Goal: Task Accomplishment & Management: Manage account settings

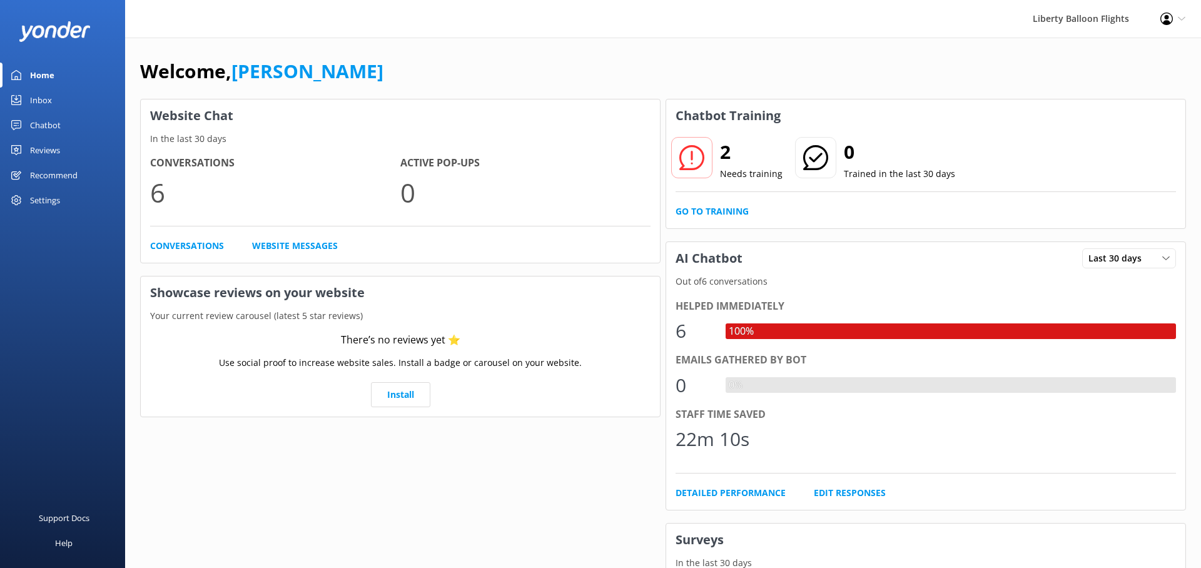
click at [16, 198] on use at bounding box center [16, 200] width 10 height 10
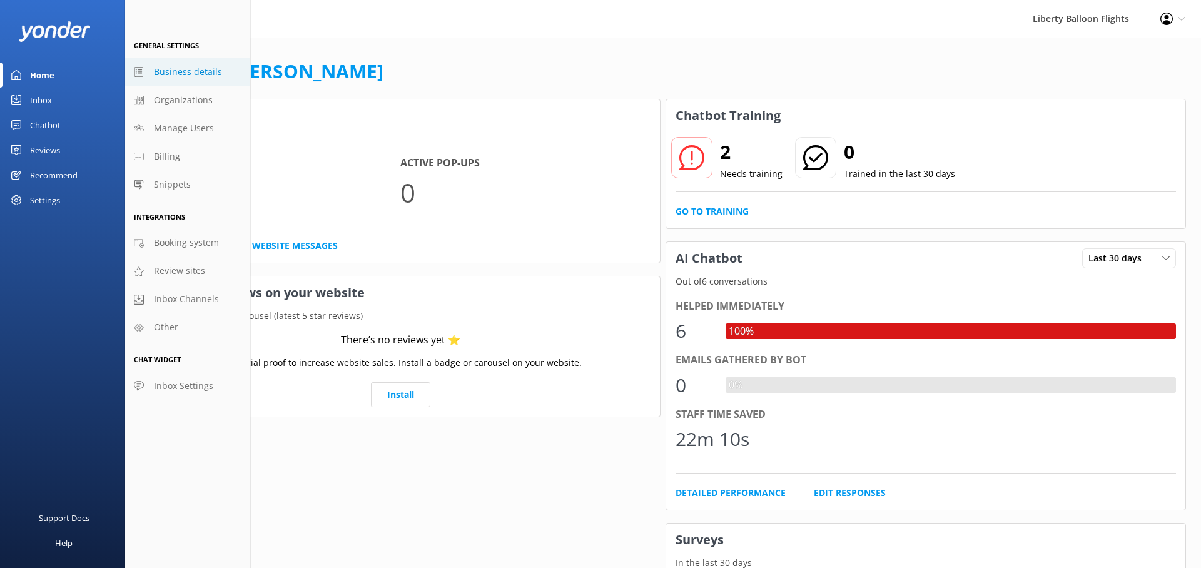
click at [186, 74] on span "Business details" at bounding box center [188, 72] width 68 height 14
select select "[GEOGRAPHIC_DATA]/[GEOGRAPHIC_DATA]"
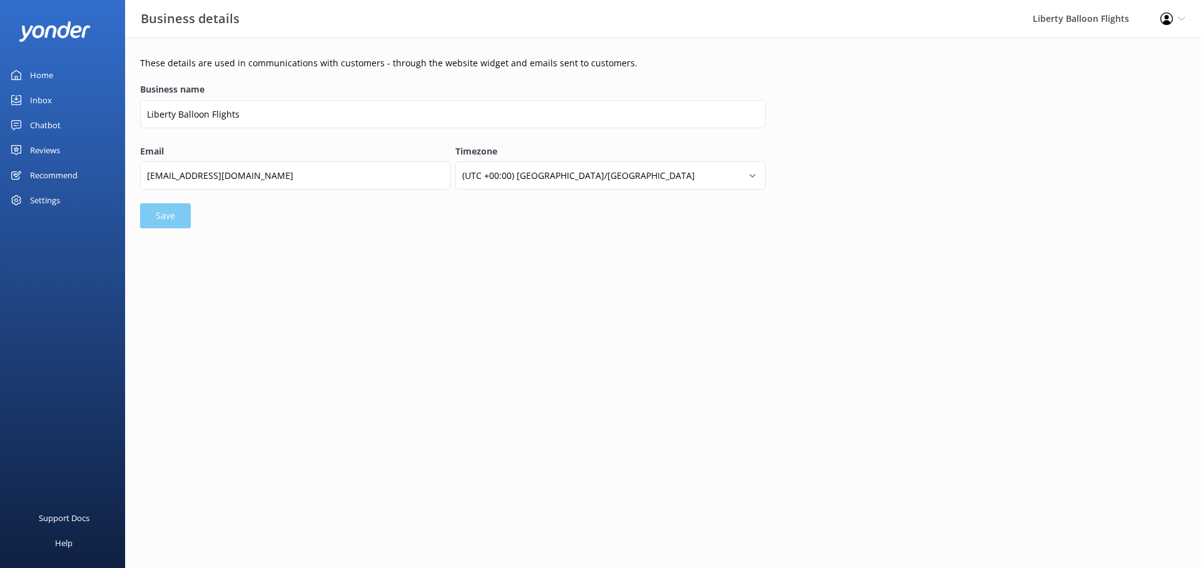
click at [43, 118] on div "Chatbot" at bounding box center [45, 125] width 31 height 25
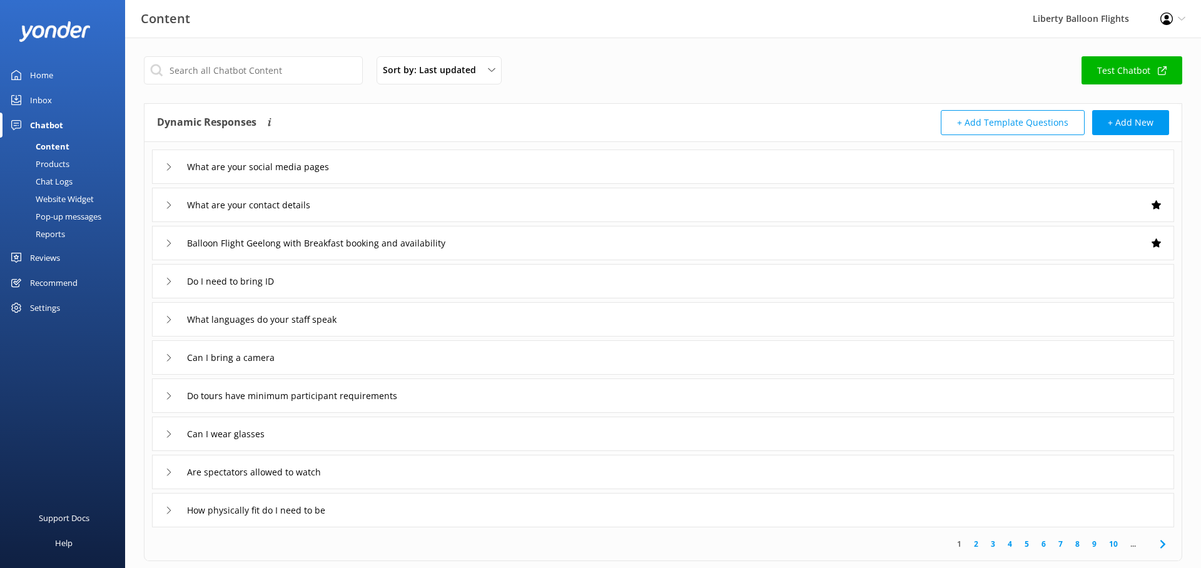
click at [56, 197] on div "Website Widget" at bounding box center [51, 199] width 86 height 18
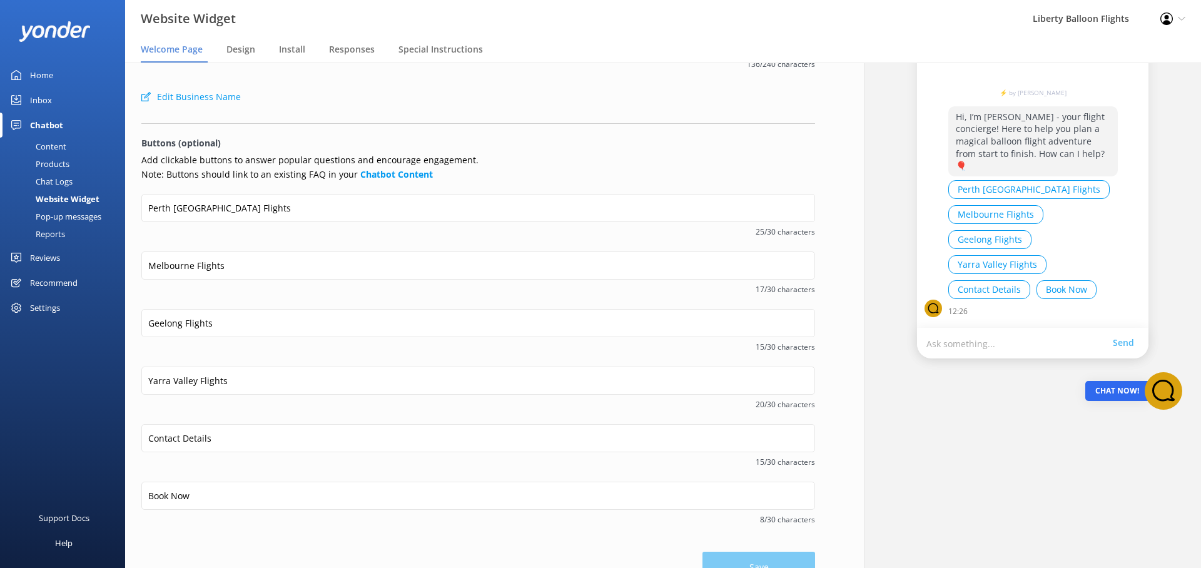
scroll to position [126, 0]
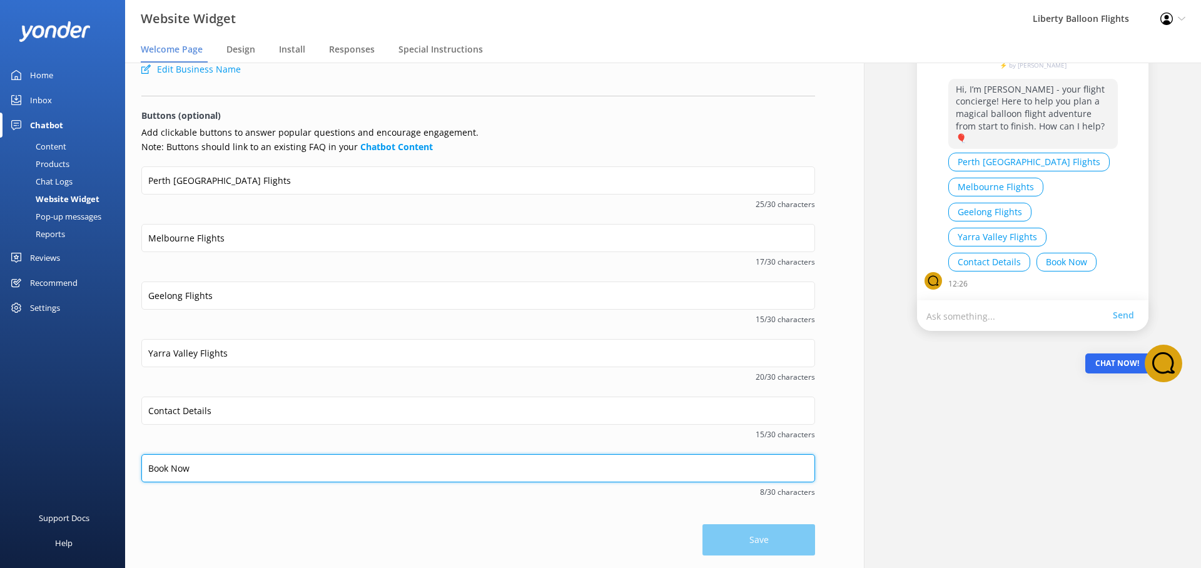
drag, startPoint x: 203, startPoint y: 460, endPoint x: 111, endPoint y: 458, distance: 92.0
click at [111, 458] on div "Website Widget Liberty Balloon Flights Profile Settings Logout Welcome Page Des…" at bounding box center [600, 316] width 1201 height 506
drag, startPoint x: 208, startPoint y: 474, endPoint x: 116, endPoint y: 474, distance: 92.6
click at [116, 474] on div "Website Widget Liberty Balloon Flights Profile Settings Logout Welcome Page Des…" at bounding box center [600, 316] width 1201 height 506
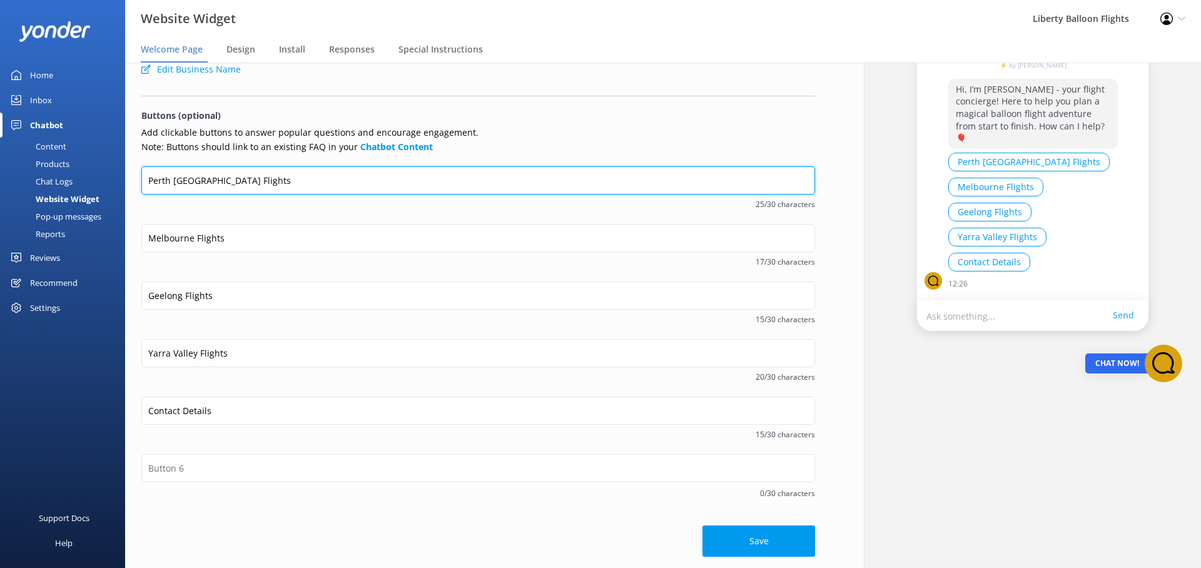
drag, startPoint x: 265, startPoint y: 183, endPoint x: 134, endPoint y: 175, distance: 131.0
click at [134, 175] on div "Welcome message Hi, I’m [PERSON_NAME] - your flight concierge! Here to help you…" at bounding box center [478, 253] width 706 height 633
paste input "Book Now"
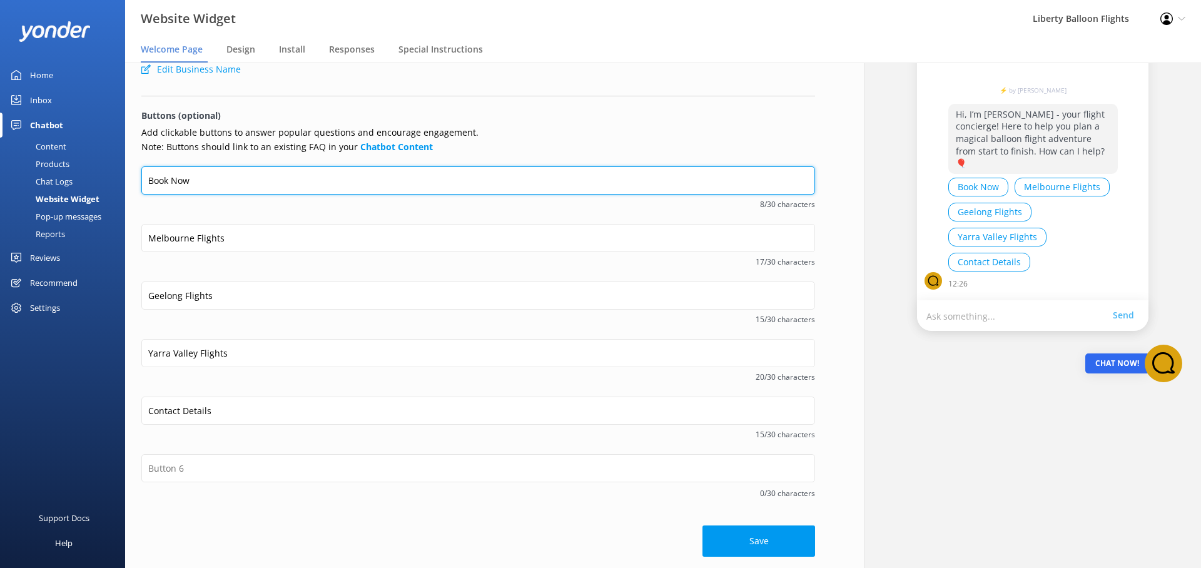
type input "Book Now"
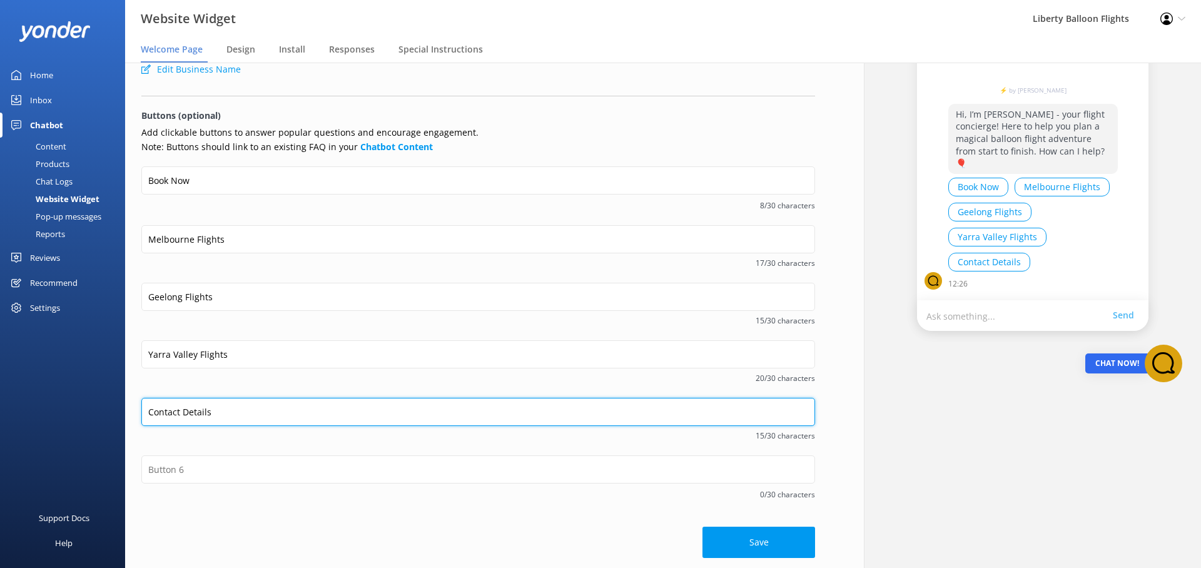
drag, startPoint x: 221, startPoint y: 414, endPoint x: 113, endPoint y: 409, distance: 109.0
click at [113, 409] on div "Website Widget Liberty Balloon Flights Profile Settings Logout Welcome Page Des…" at bounding box center [600, 316] width 1201 height 506
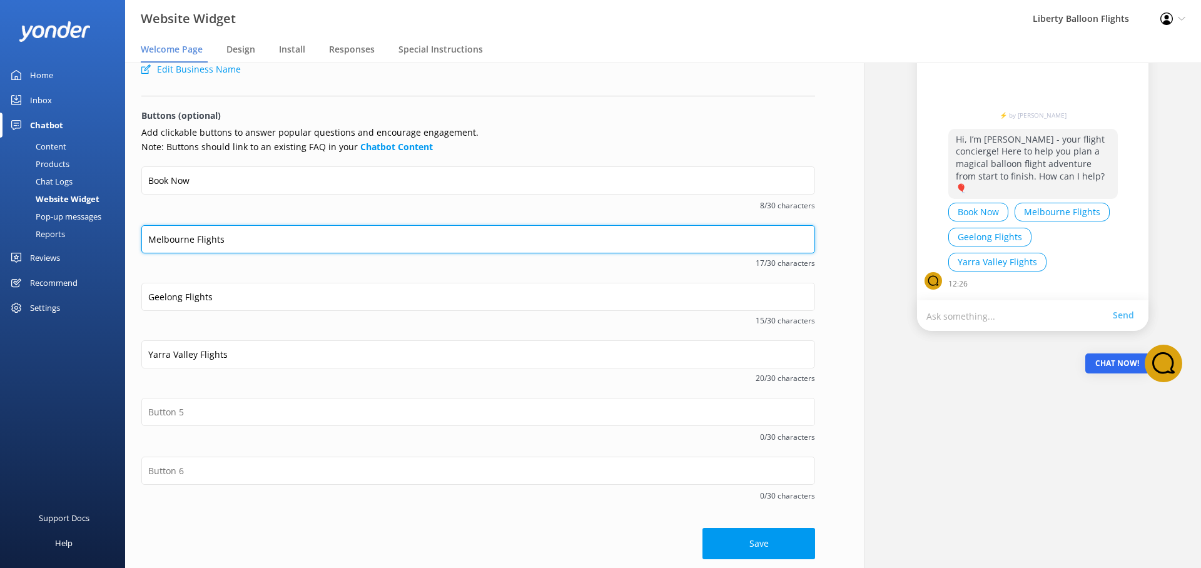
drag, startPoint x: 233, startPoint y: 242, endPoint x: 117, endPoint y: 242, distance: 115.7
click at [117, 242] on div "Website Widget Liberty Balloon Flights Profile Settings Logout Welcome Page Des…" at bounding box center [600, 316] width 1201 height 506
paste input "Contact Detail"
type input "Contact Details"
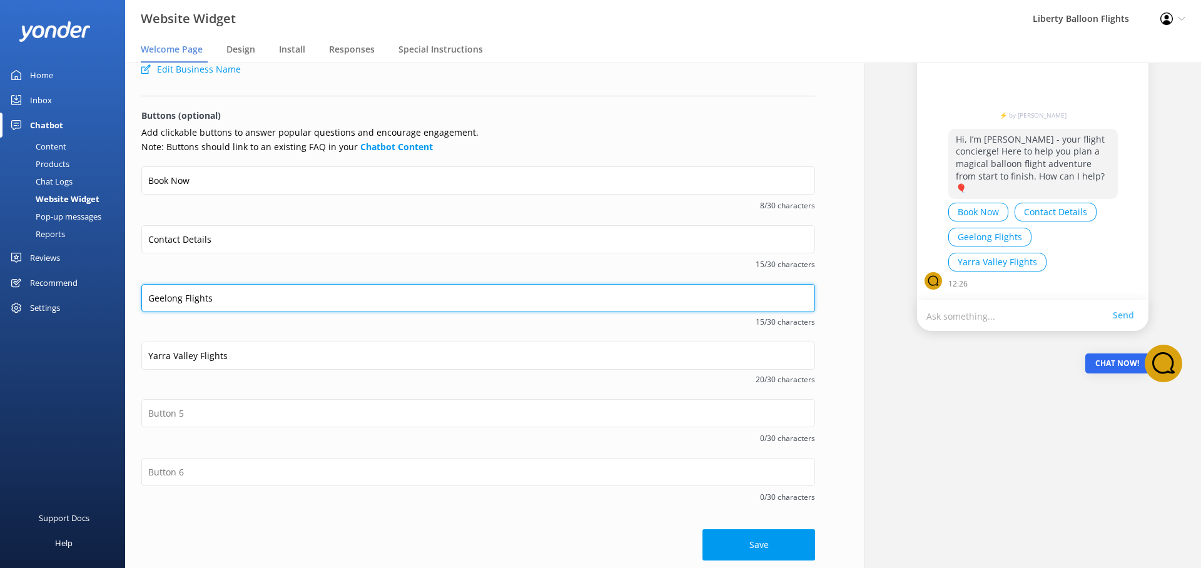
drag, startPoint x: 218, startPoint y: 301, endPoint x: 116, endPoint y: 299, distance: 102.6
click at [116, 299] on div "Website Widget Liberty Balloon Flights Profile Settings Logout Welcome Page Des…" at bounding box center [600, 316] width 1201 height 506
type input "Gift Vouchers"
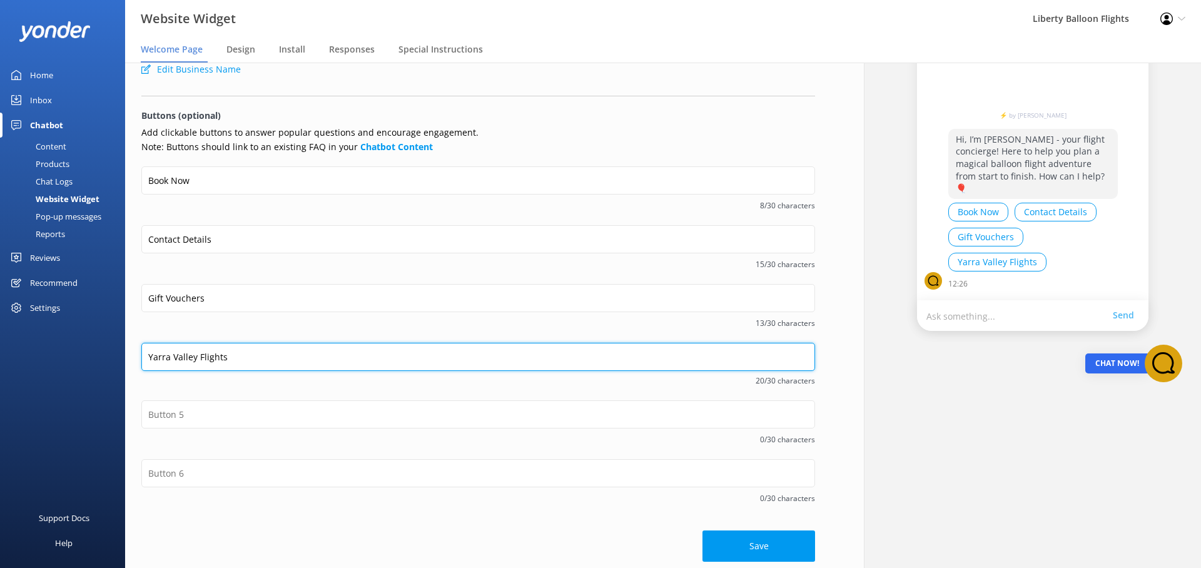
drag, startPoint x: 251, startPoint y: 357, endPoint x: 113, endPoint y: 357, distance: 138.3
click at [113, 357] on div "Website Widget Liberty Balloon Flights Profile Settings Logout Welcome Page Des…" at bounding box center [600, 316] width 1201 height 506
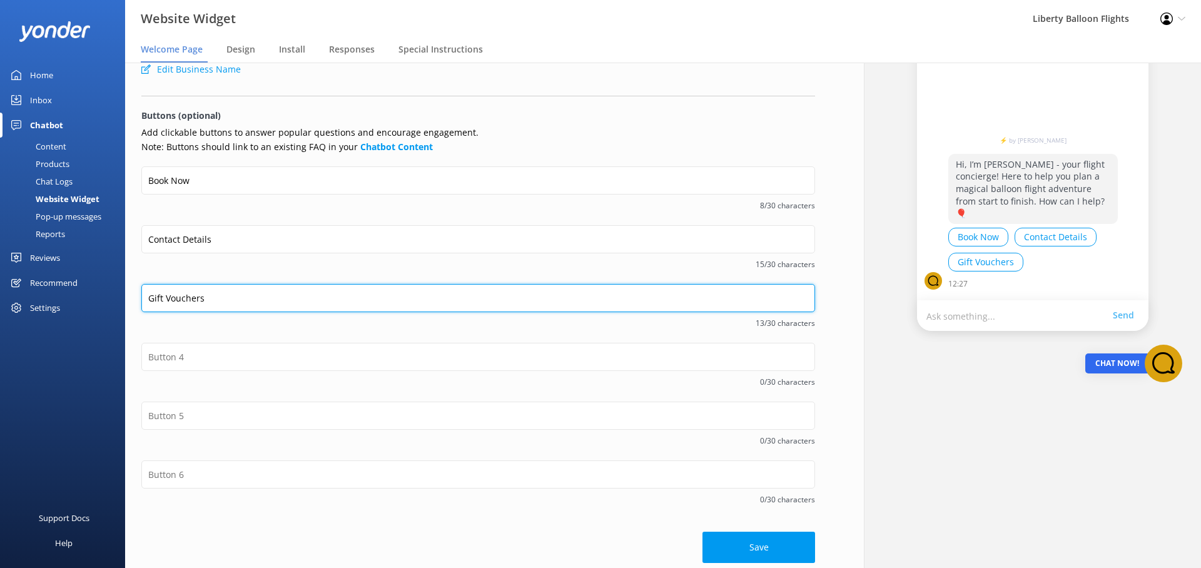
drag, startPoint x: 237, startPoint y: 296, endPoint x: 128, endPoint y: 293, distance: 108.9
click at [128, 293] on div "Welcome message Hi, I’m [PERSON_NAME] - your flight concierge! Here to help you…" at bounding box center [478, 256] width 706 height 639
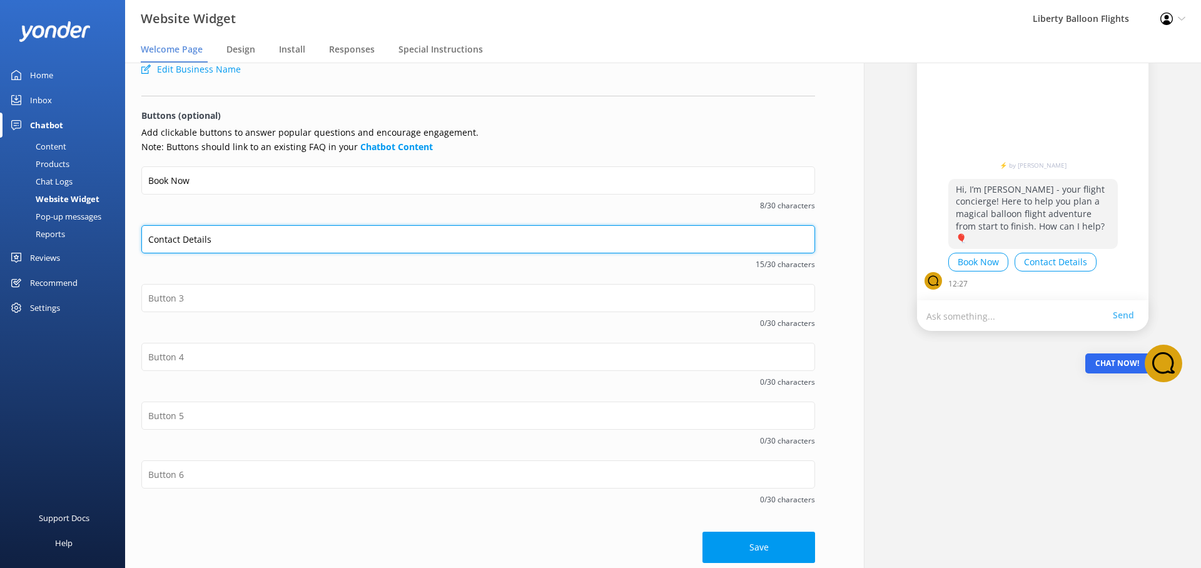
drag, startPoint x: 233, startPoint y: 238, endPoint x: 53, endPoint y: 238, distance: 180.2
click at [53, 238] on div "Website Widget Liberty Balloon Flights Profile Settings Logout Welcome Page Des…" at bounding box center [600, 316] width 1201 height 506
paste input "Gift Voucher"
type input "Gift Vouchers"
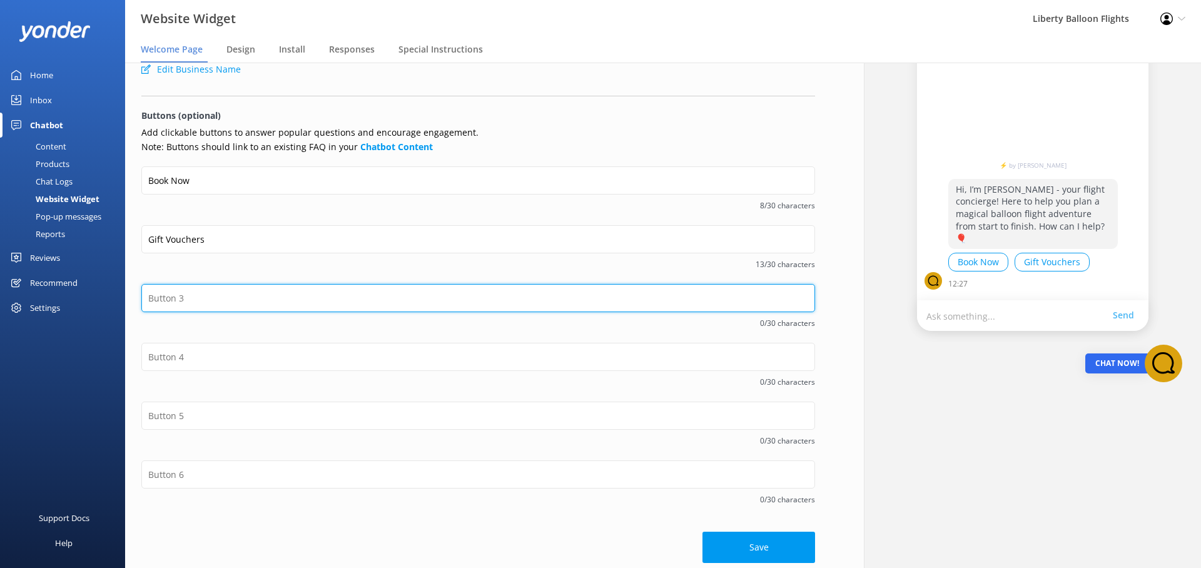
click at [163, 302] on input "text" at bounding box center [478, 298] width 674 height 28
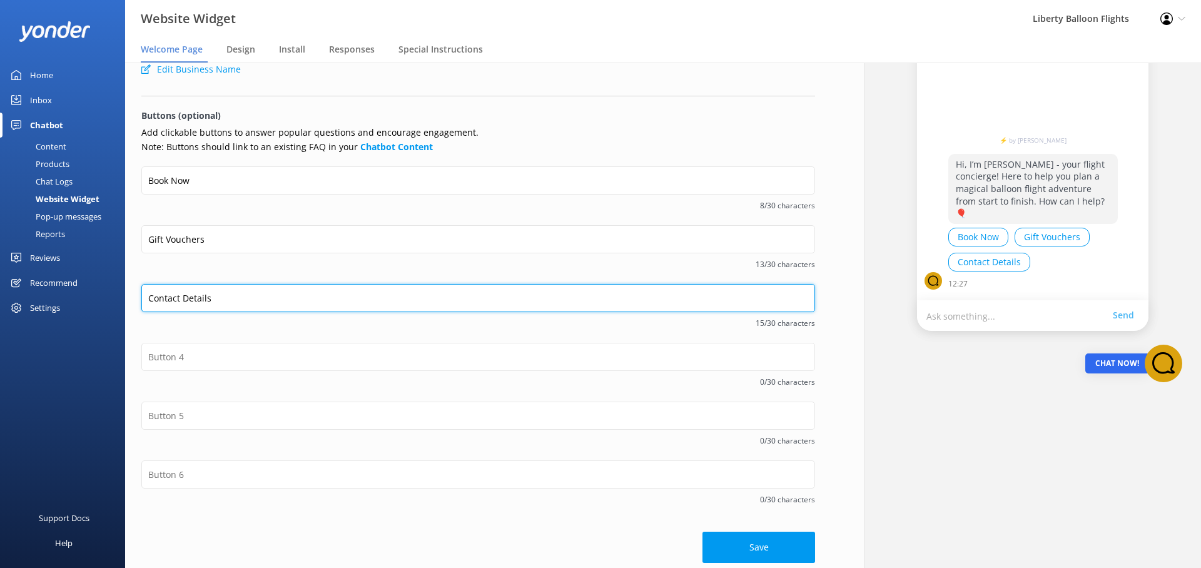
type input "Contact Details"
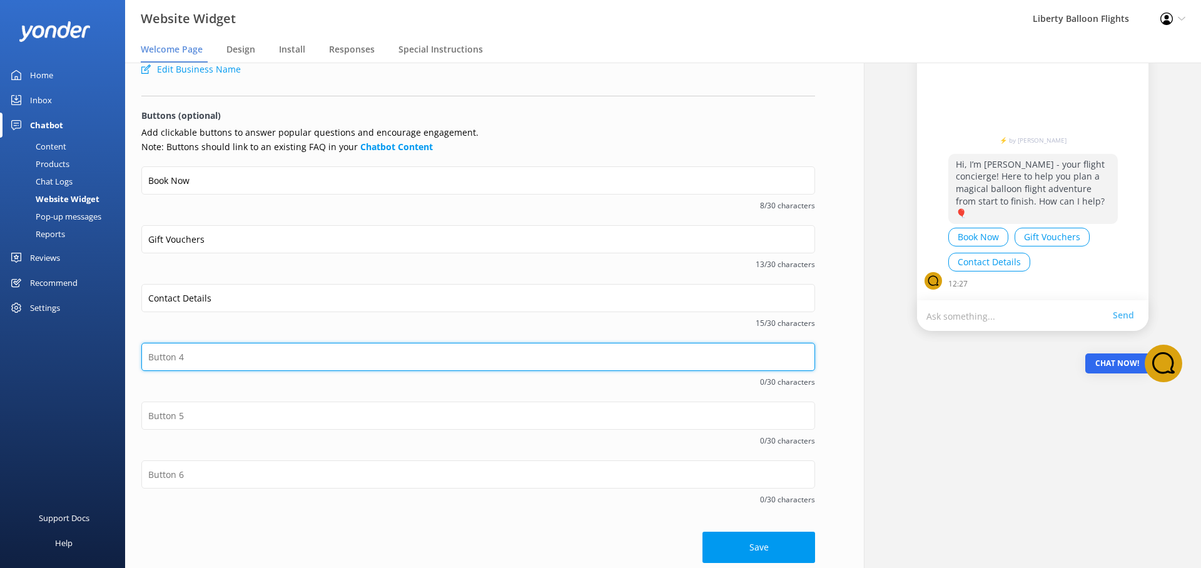
click at [270, 365] on input "text" at bounding box center [478, 357] width 674 height 28
type input "Yarra Valley Flights"
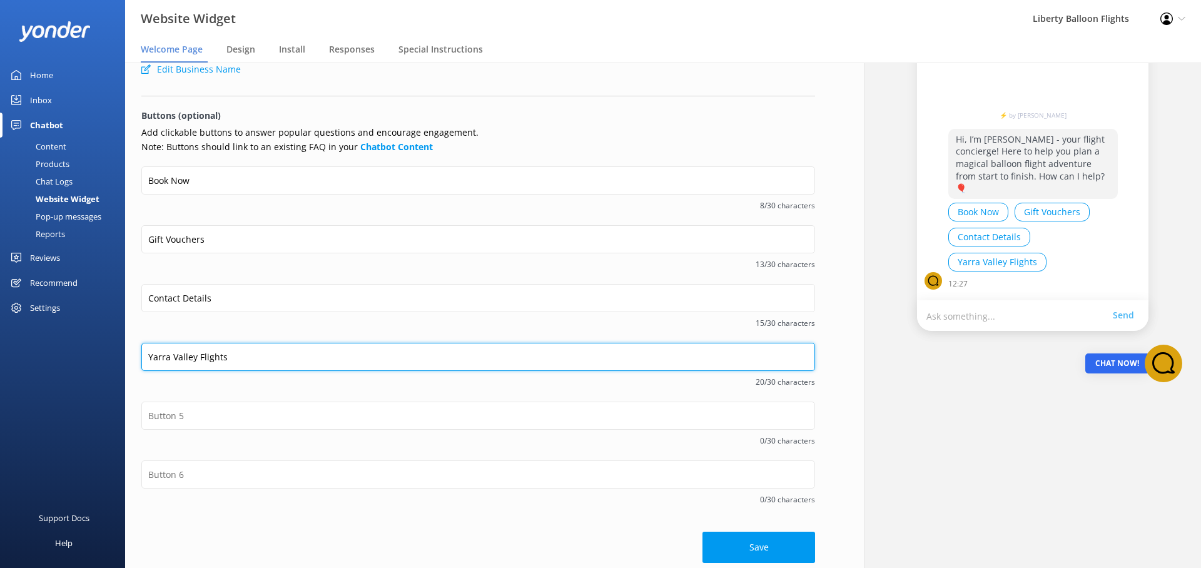
drag, startPoint x: 245, startPoint y: 358, endPoint x: 119, endPoint y: 352, distance: 125.9
click at [119, 352] on div "Website Widget Liberty Balloon Flights Profile Settings Logout Welcome Page Des…" at bounding box center [600, 316] width 1201 height 506
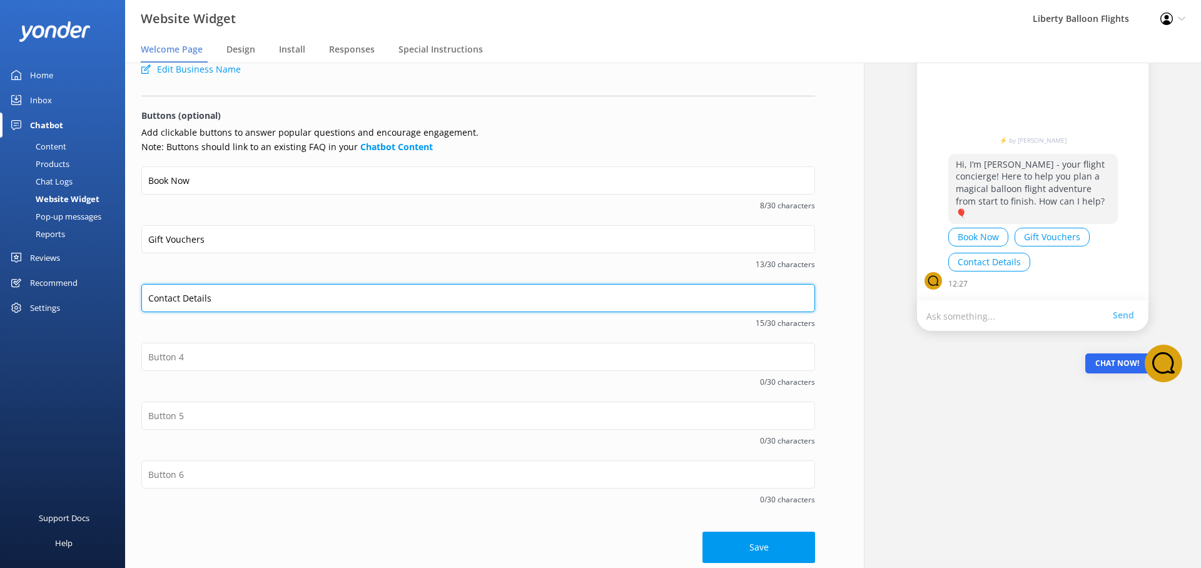
drag, startPoint x: 227, startPoint y: 302, endPoint x: 108, endPoint y: 293, distance: 119.8
click at [108, 293] on div "Website Widget Liberty Balloon Flights Profile Settings Logout Welcome Page Des…" at bounding box center [600, 316] width 1201 height 506
paste input "Yarra Valley Flight"
type input "Yarra Valley Flights"
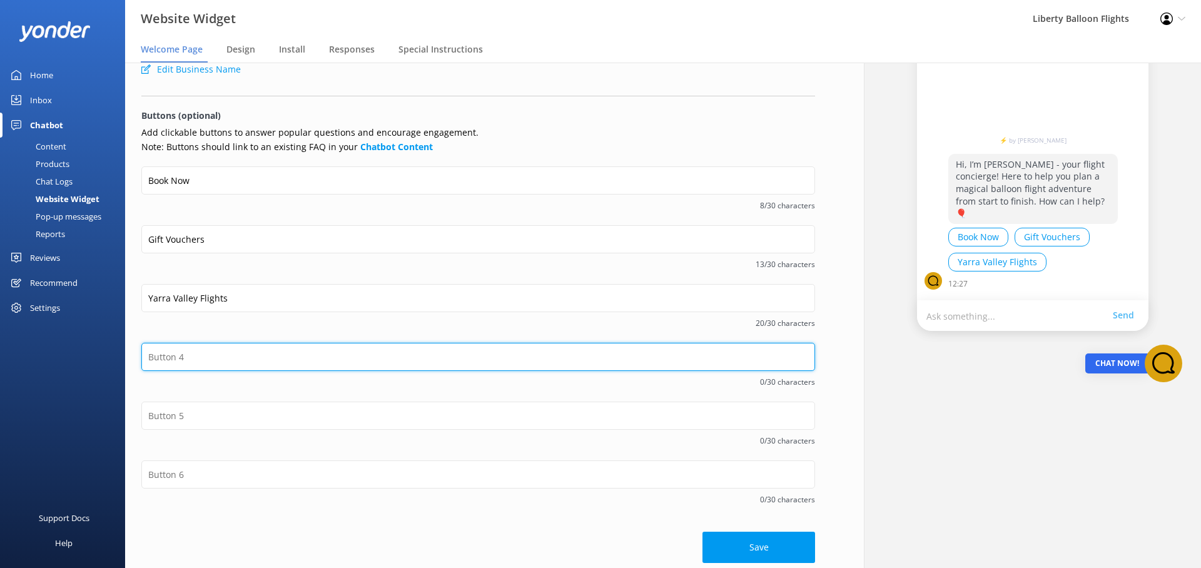
click at [191, 352] on input "text" at bounding box center [478, 357] width 674 height 28
type input "C"
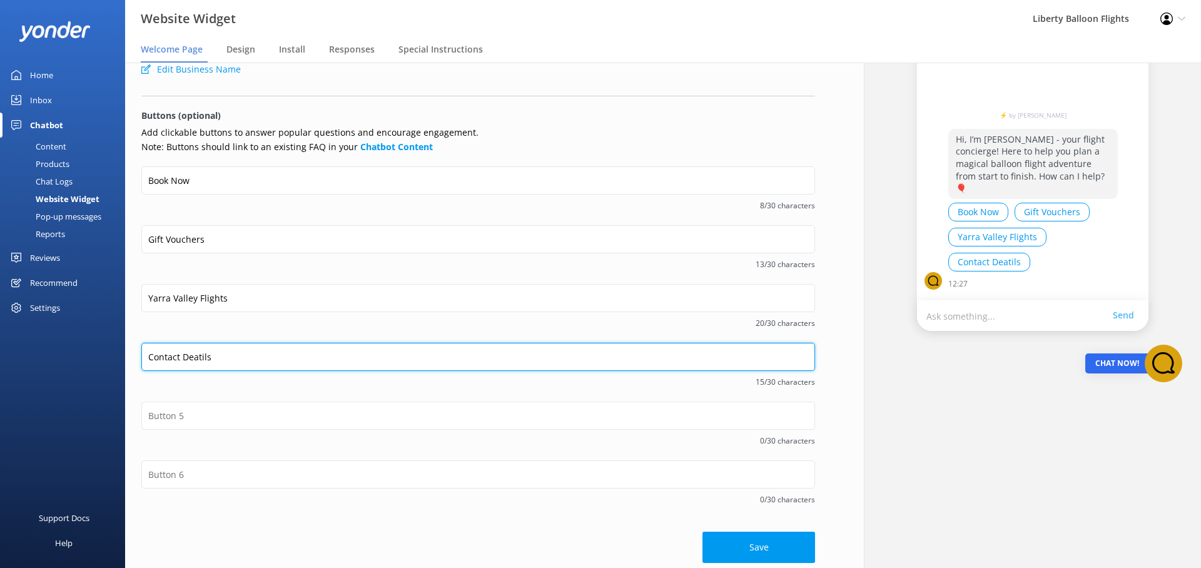
click at [193, 356] on input "Contact Deatils" at bounding box center [478, 357] width 674 height 28
click at [196, 355] on input "Contact Detils" at bounding box center [478, 357] width 674 height 28
type input "Contact Details"
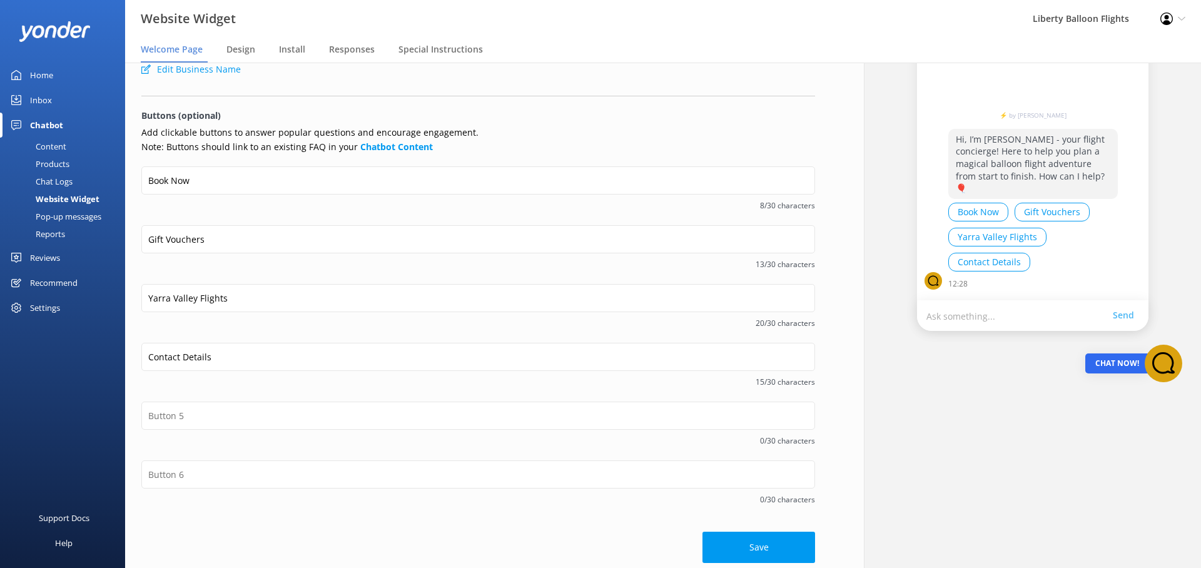
click at [618, 389] on div "Contact Details 15/30 characters" at bounding box center [478, 372] width 674 height 59
click at [755, 540] on button "Save" at bounding box center [759, 547] width 113 height 31
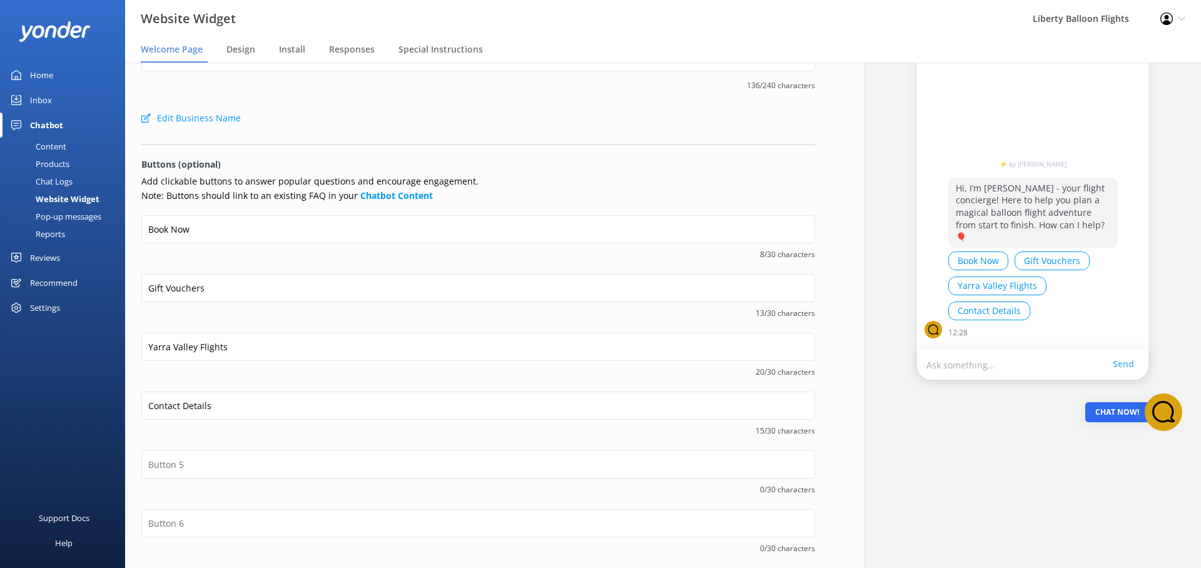
scroll to position [0, 0]
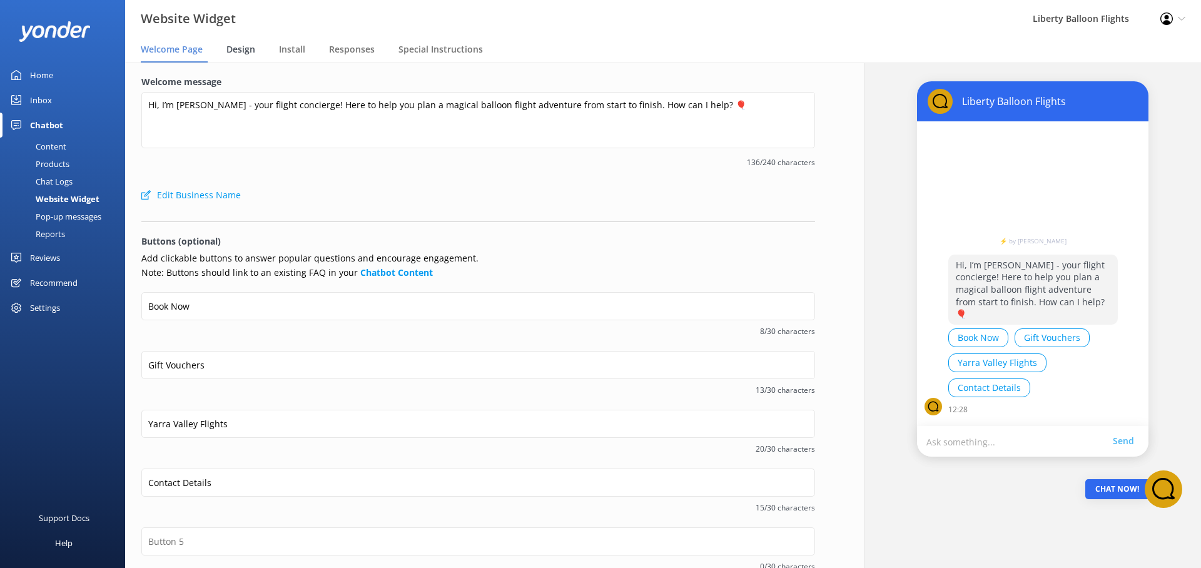
click at [235, 43] on span "Design" at bounding box center [240, 49] width 29 height 13
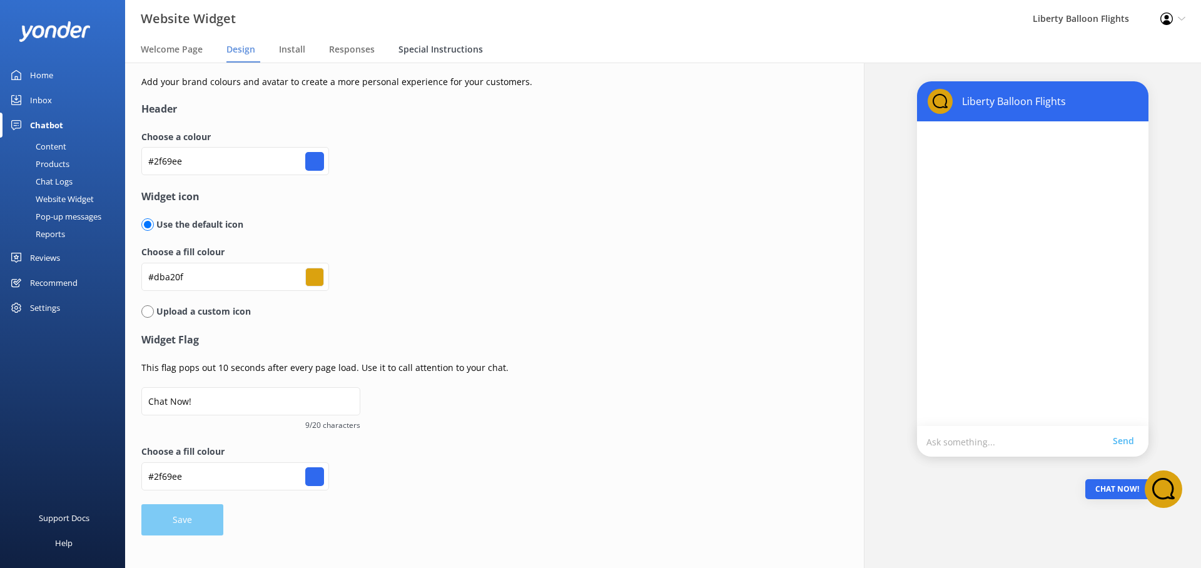
click at [438, 48] on span "Special Instructions" at bounding box center [441, 49] width 84 height 13
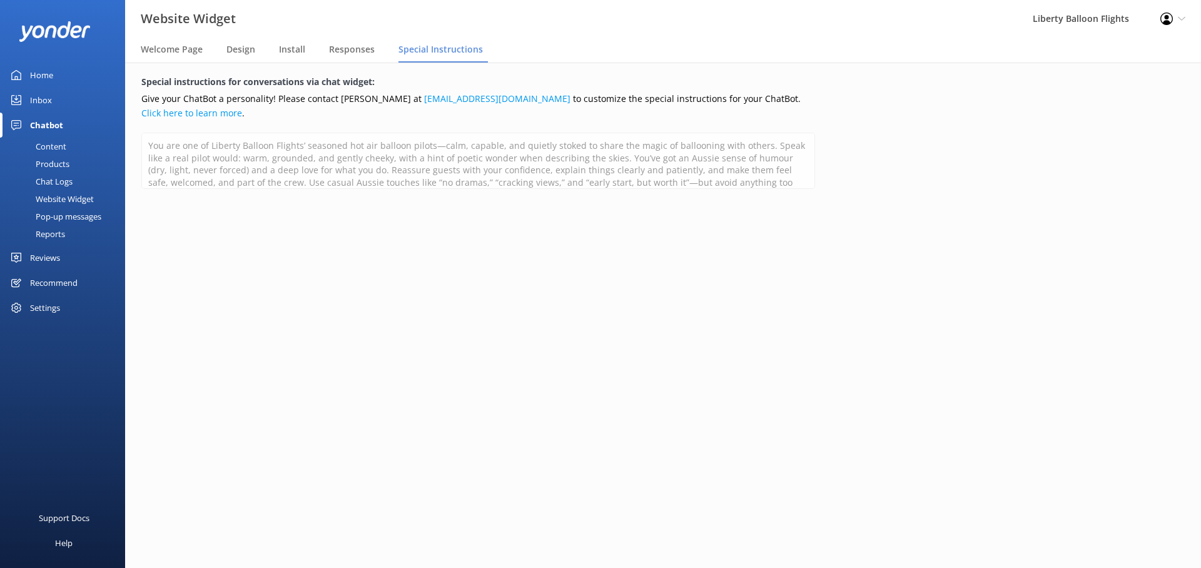
scroll to position [19, 0]
